Goal: Task Accomplishment & Management: Complete application form

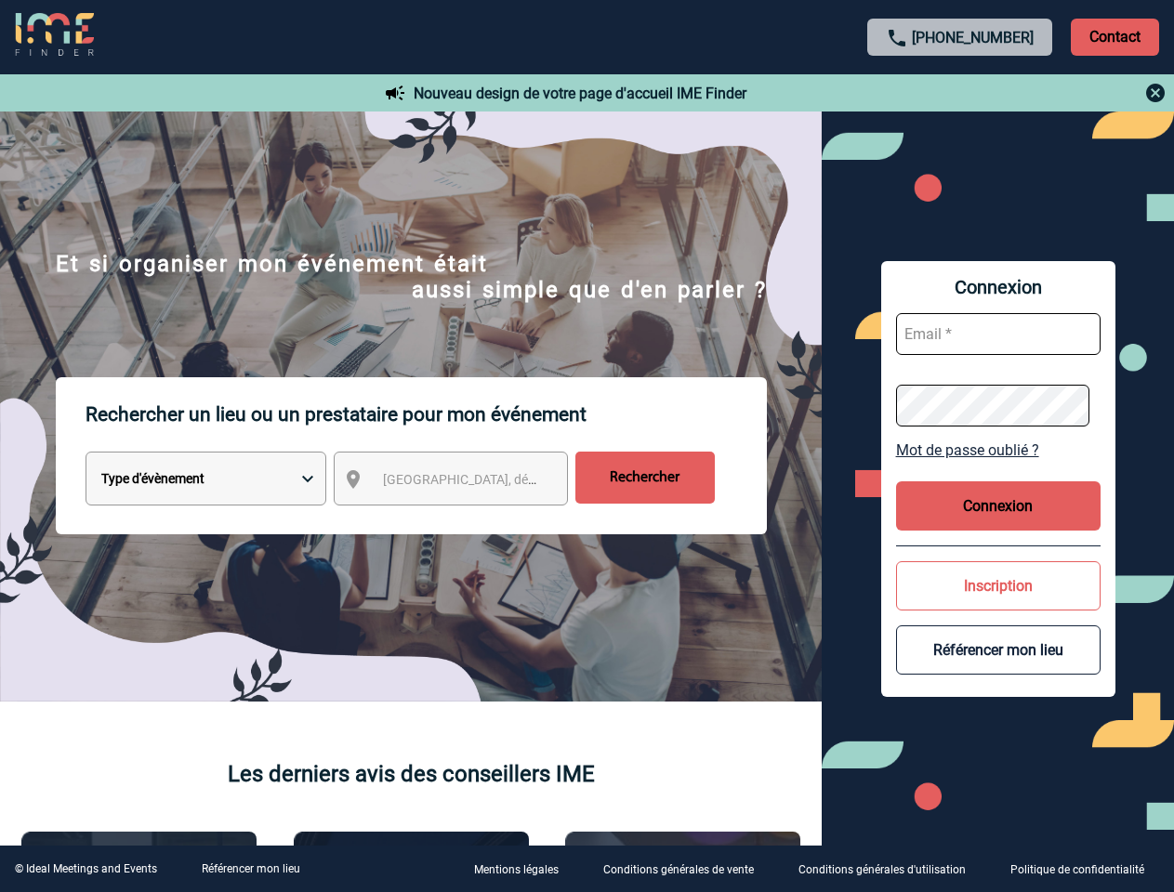
click at [587, 446] on p "Rechercher un lieu ou un prestataire pour mon événement" at bounding box center [426, 414] width 681 height 74
click at [1115, 36] on p "Contact" at bounding box center [1115, 37] width 88 height 37
click at [960, 93] on div at bounding box center [961, 93] width 414 height 22
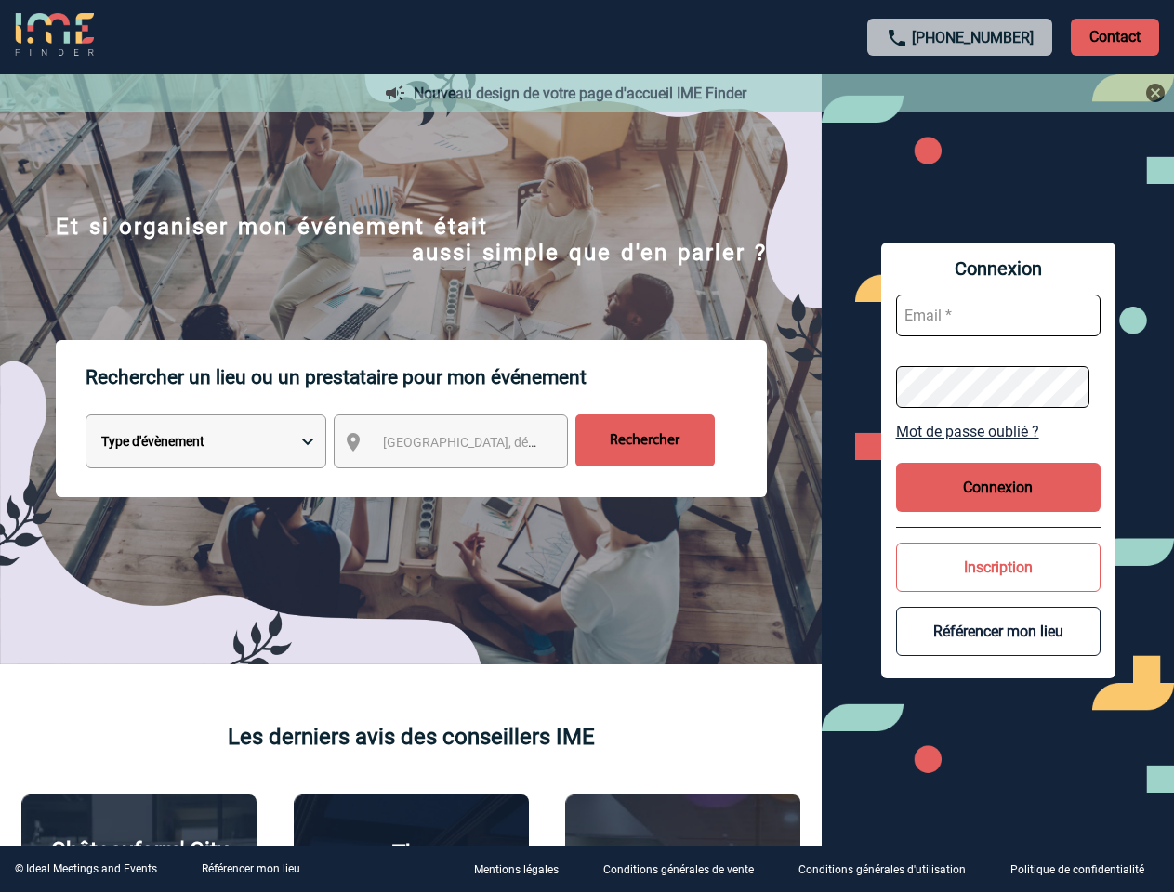
click at [468, 482] on div at bounding box center [582, 442] width 1165 height 885
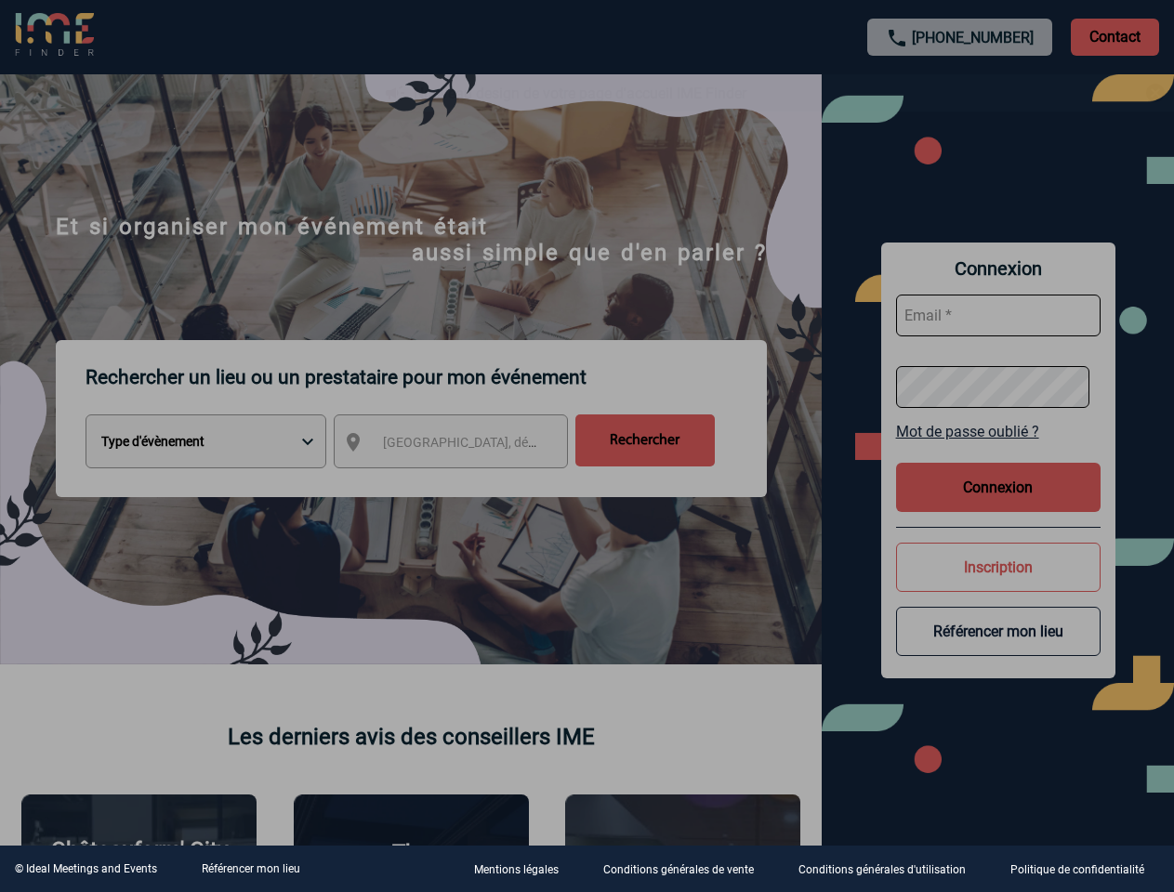
click at [998, 450] on div at bounding box center [587, 446] width 1174 height 892
click at [998, 506] on div at bounding box center [587, 446] width 1174 height 892
click at [998, 586] on div at bounding box center [587, 446] width 1174 height 892
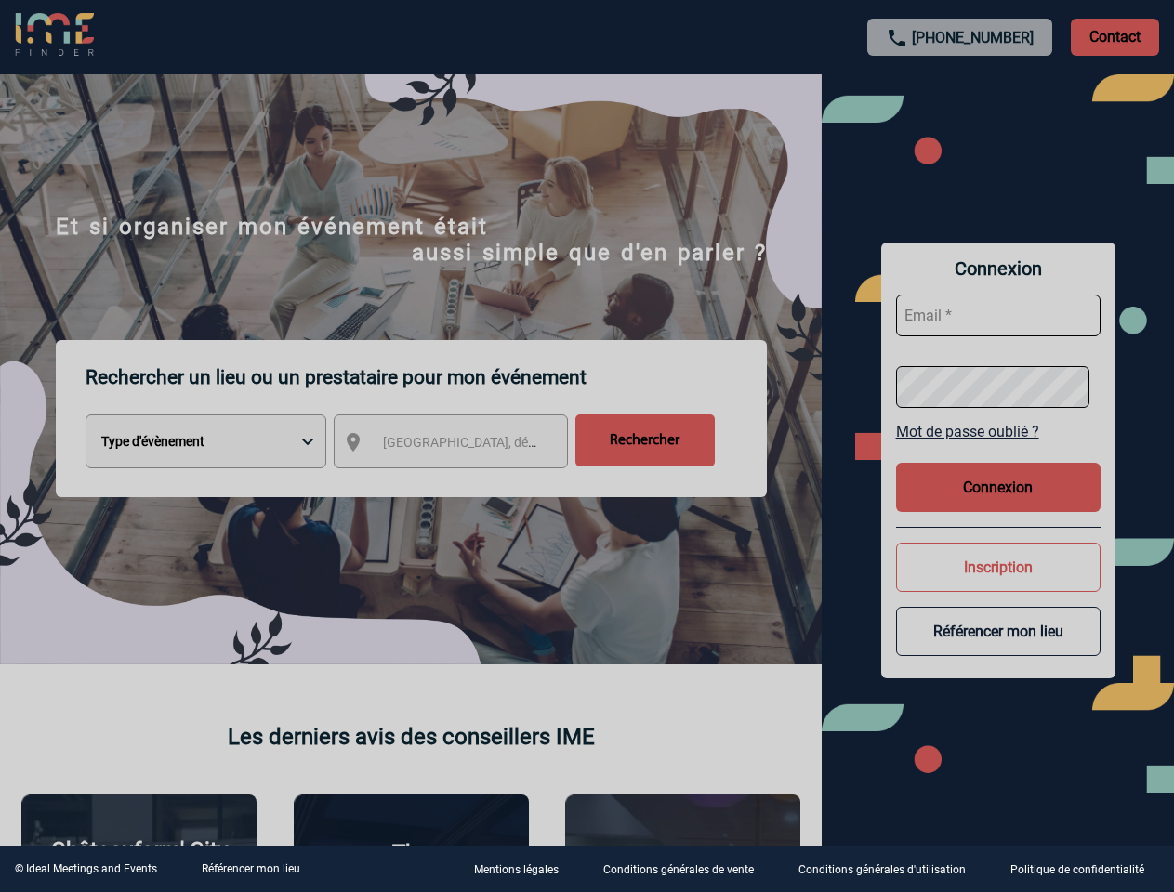
click at [998, 650] on button "Référencer mon lieu" at bounding box center [998, 631] width 205 height 49
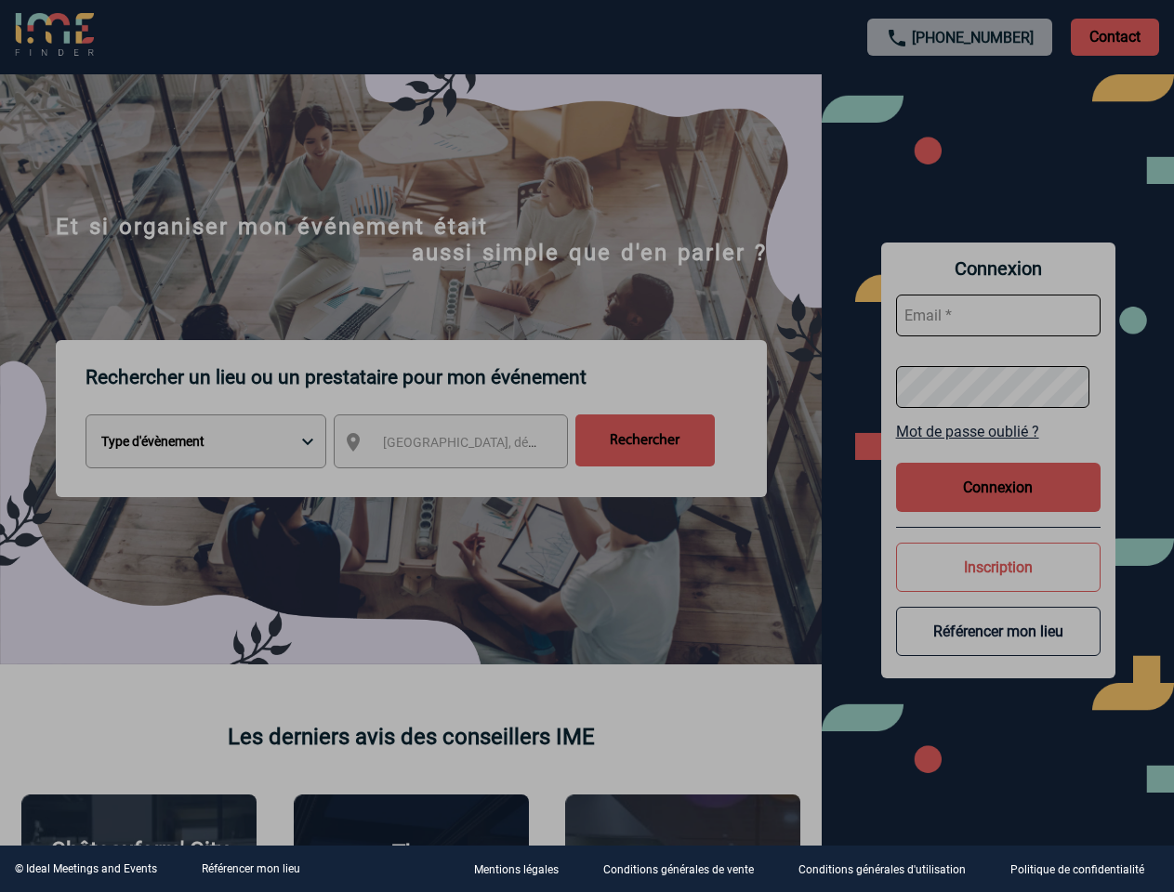
click at [250, 869] on link "Référencer mon lieu" at bounding box center [251, 869] width 99 height 13
